Goal: Communication & Community: Answer question/provide support

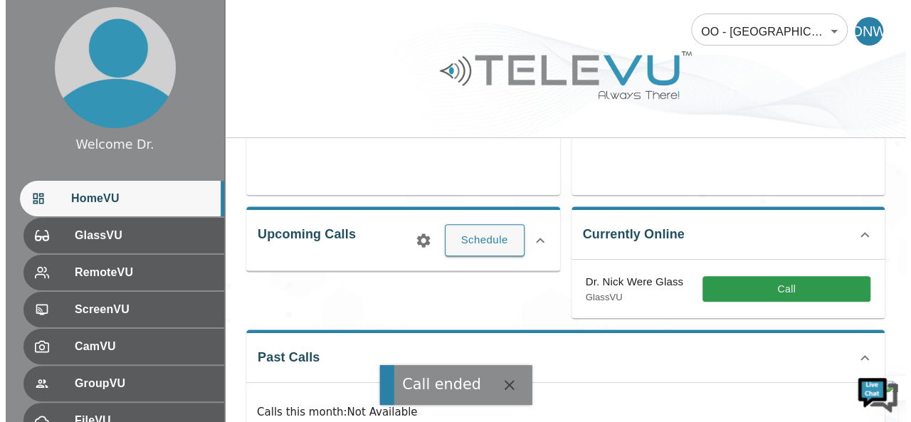
scroll to position [166, 0]
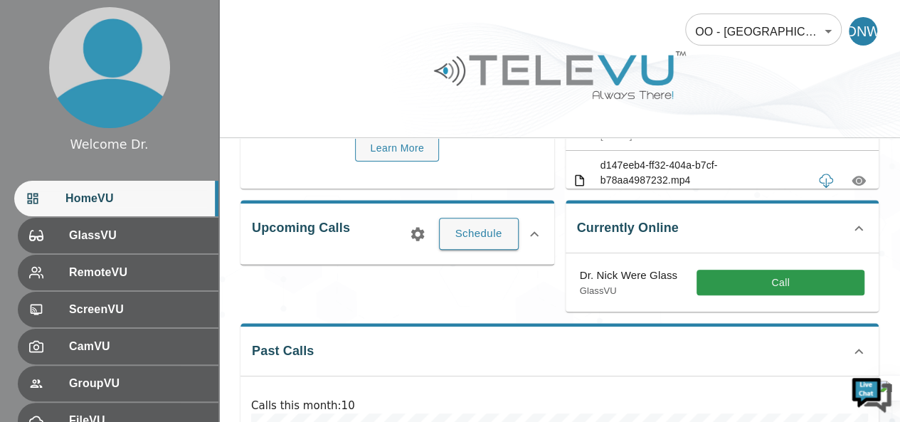
click at [519, 251] on div "Upcoming Calls Schedule" at bounding box center [398, 232] width 314 height 64
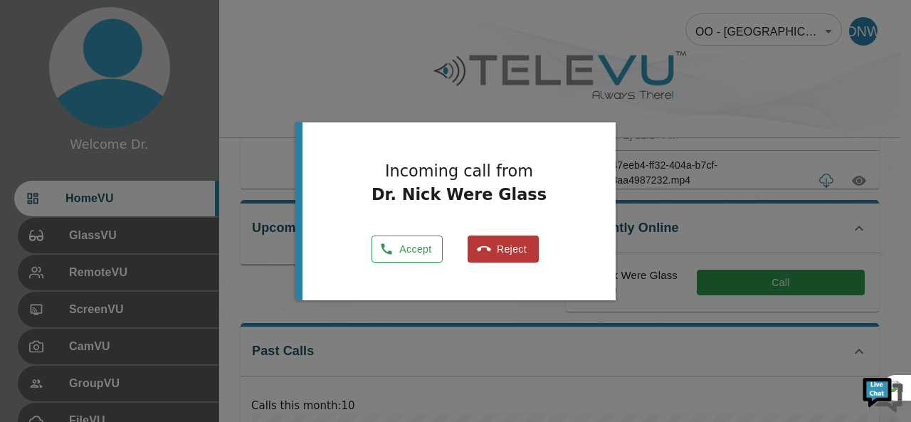
click at [404, 245] on button "Accept" at bounding box center [406, 250] width 71 height 28
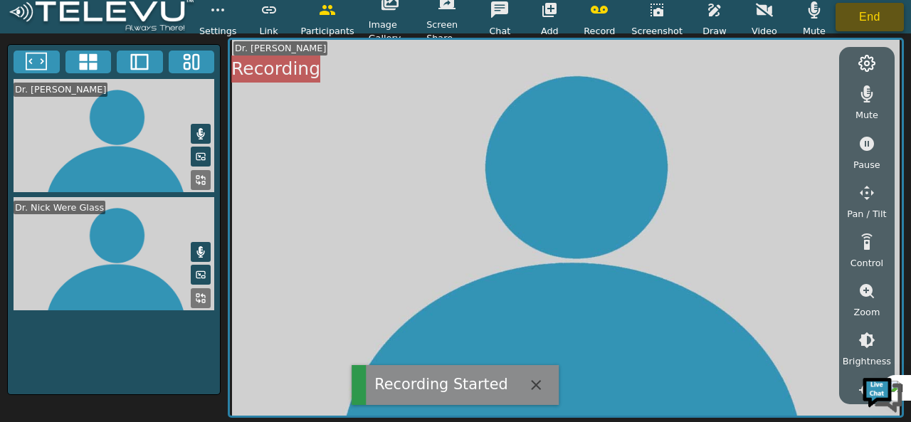
click at [858, 21] on button "End" at bounding box center [869, 17] width 68 height 28
